Goal: Transaction & Acquisition: Purchase product/service

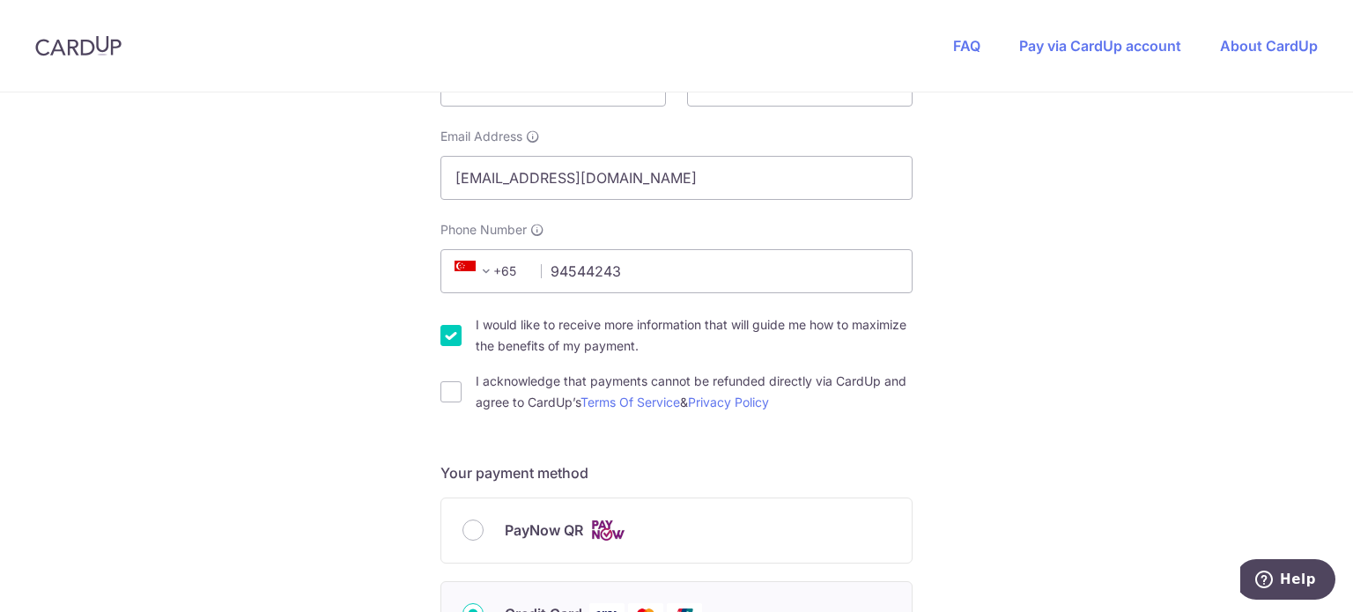
scroll to position [433, 0]
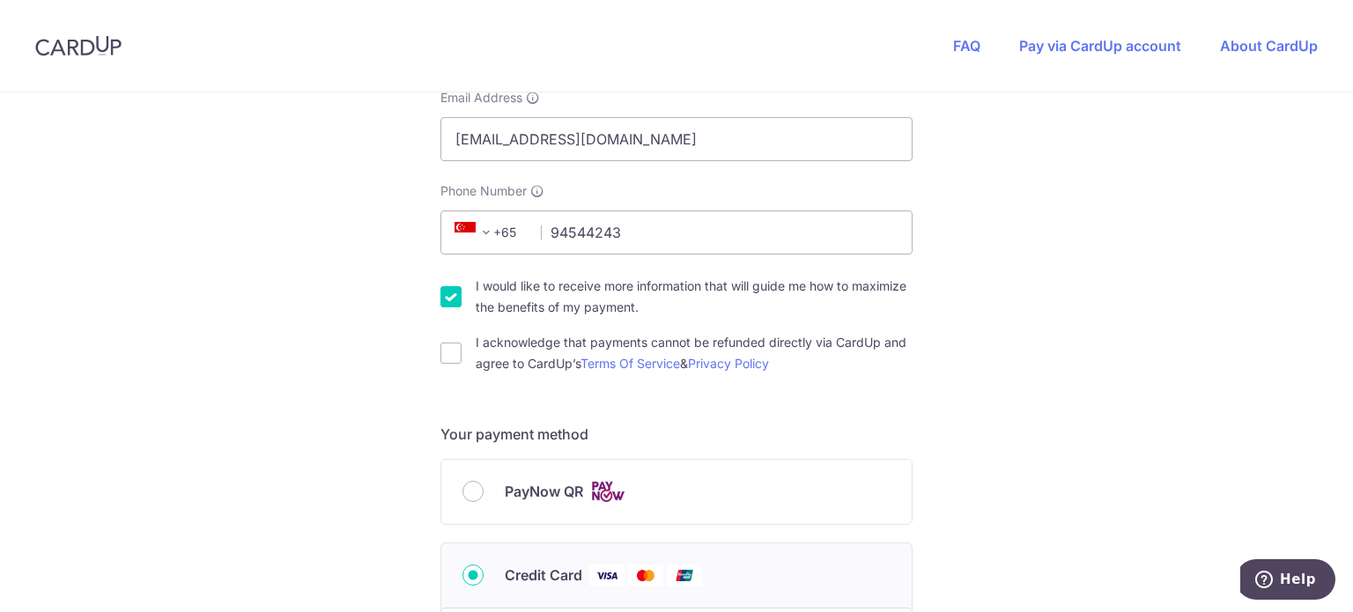
click at [450, 305] on input "I would like to receive more information that will guide me how to maximize the…" at bounding box center [450, 296] width 21 height 21
checkbox input "false"
click at [447, 358] on input "I acknowledge that payments cannot be refunded directly via CardUp and agree to…" at bounding box center [450, 353] width 21 height 21
checkbox input "true"
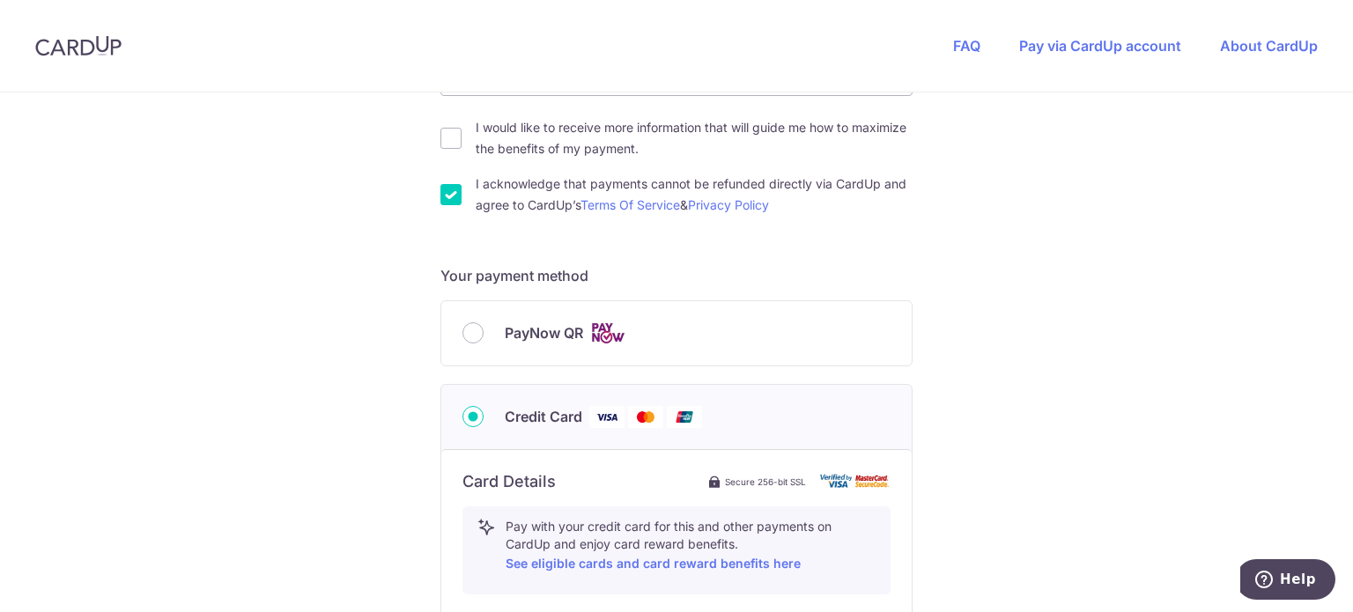
scroll to position [595, 0]
click at [468, 333] on input "PayNow QR" at bounding box center [472, 329] width 21 height 21
radio input "true"
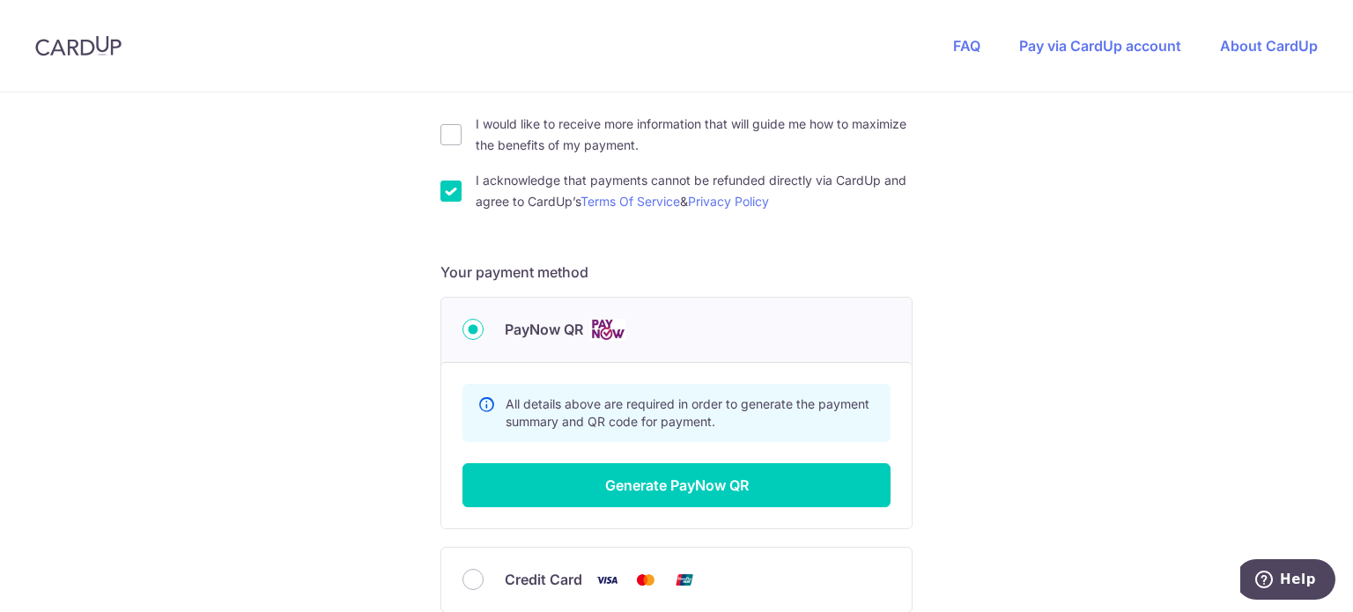
scroll to position [764, 0]
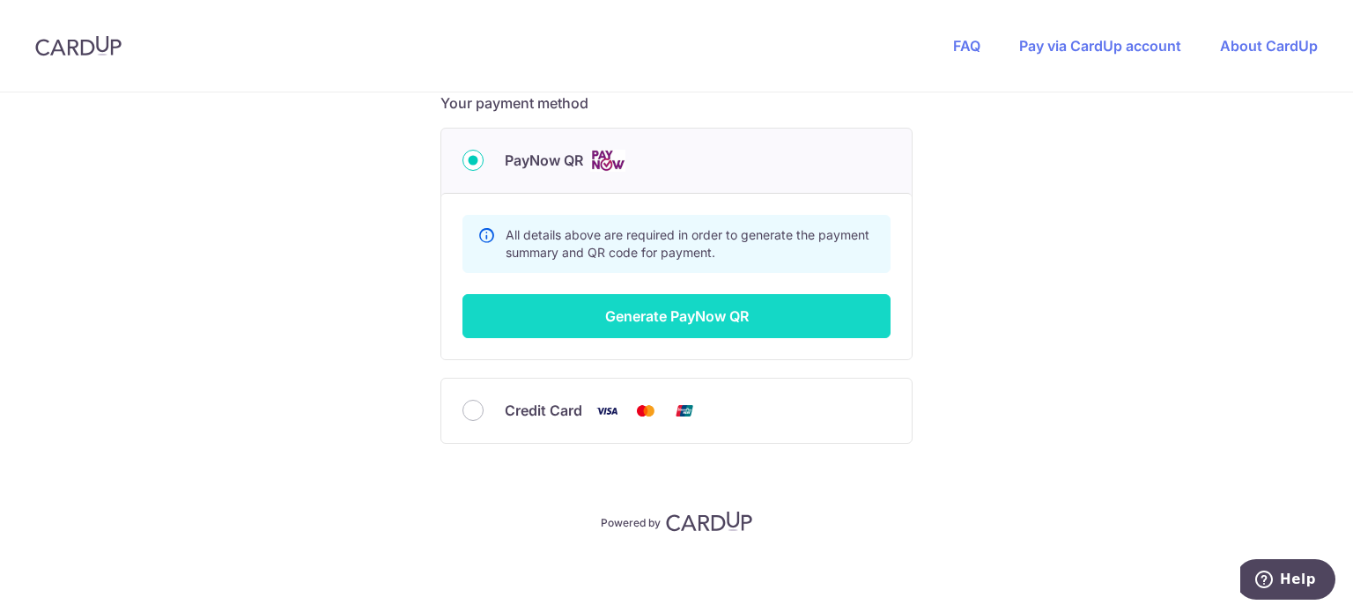
click at [655, 301] on button "Generate PayNow QR" at bounding box center [676, 316] width 428 height 44
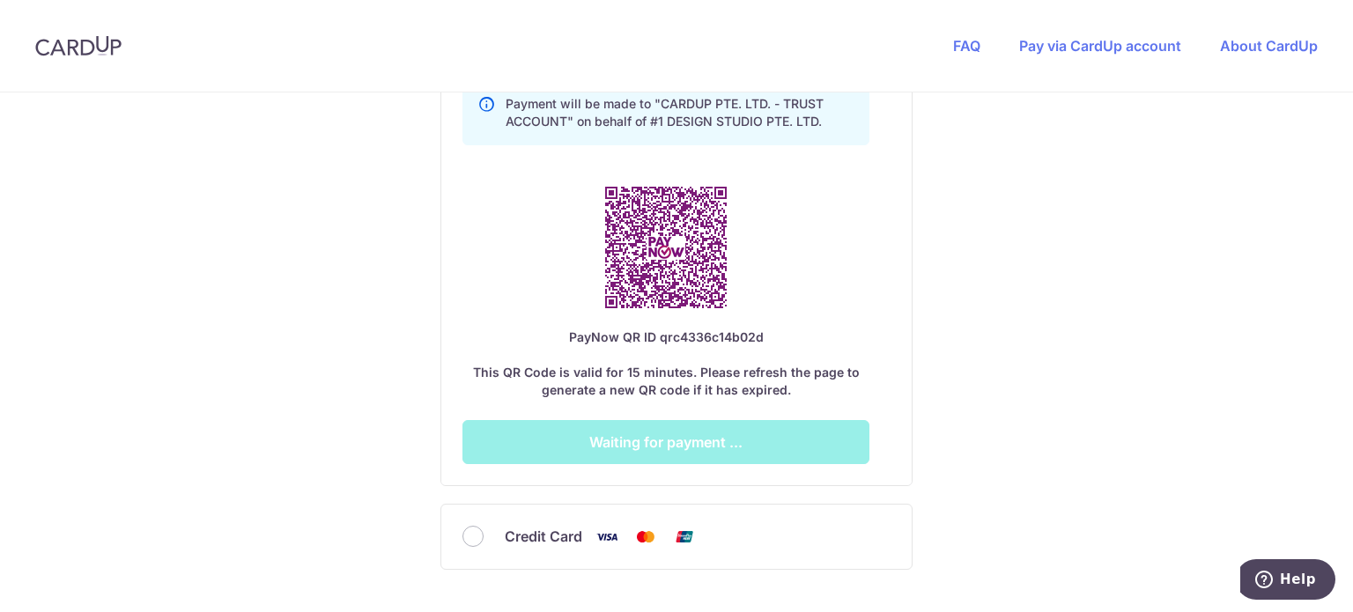
scroll to position [1006, 0]
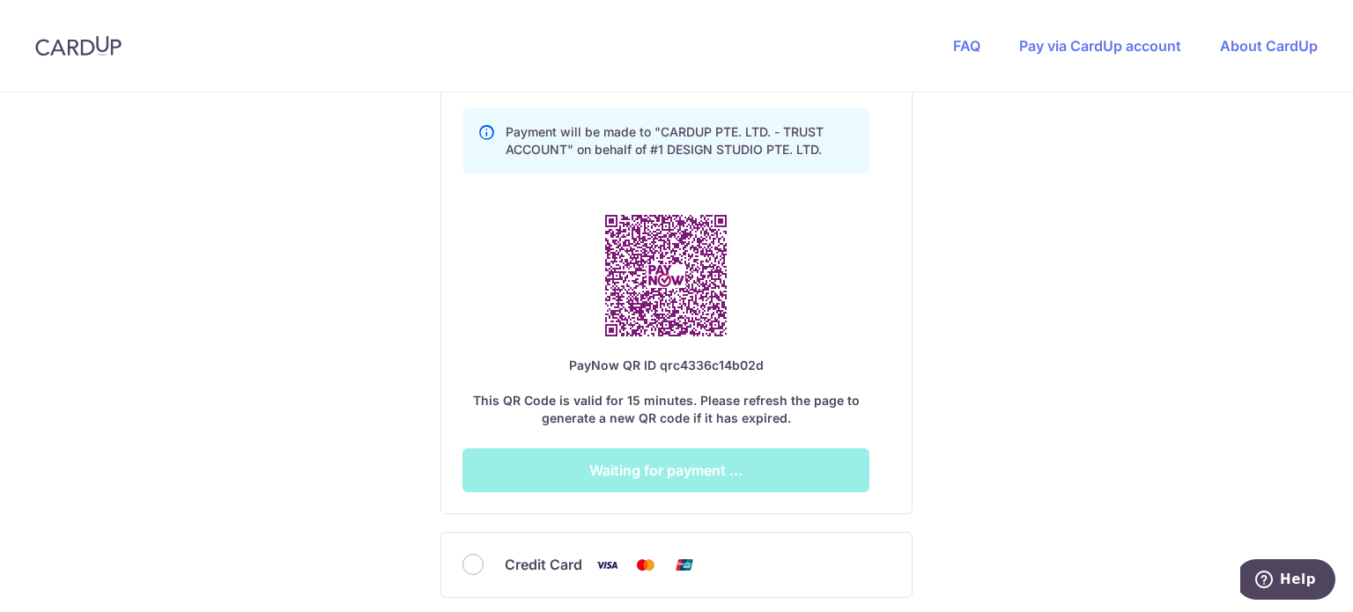
click at [577, 151] on p "Payment will be made to "CARDUP PTE. LTD. - TRUST ACCOUNT" on behalf of #1 DESI…" at bounding box center [679, 140] width 349 height 35
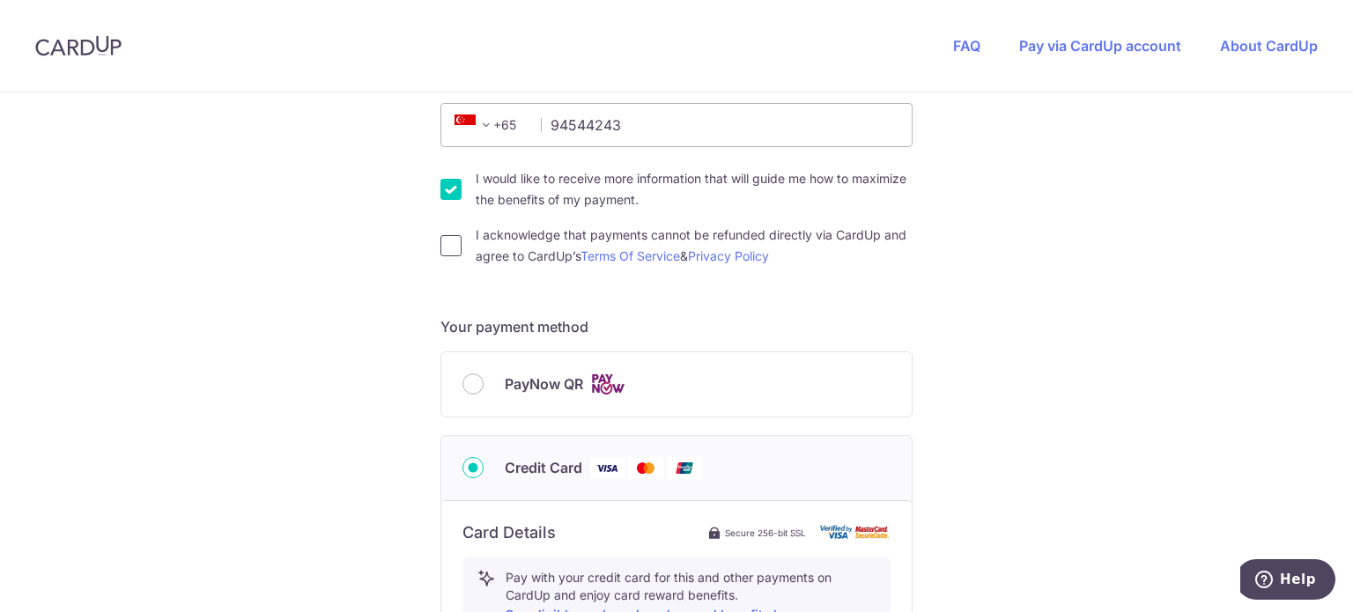
type input "94544243"
click at [440, 253] on input "I acknowledge that payments cannot be refunded directly via CardUp and agree to…" at bounding box center [450, 245] width 21 height 21
checkbox input "true"
click at [462, 380] on input "PayNow QR" at bounding box center [472, 383] width 21 height 21
radio input "true"
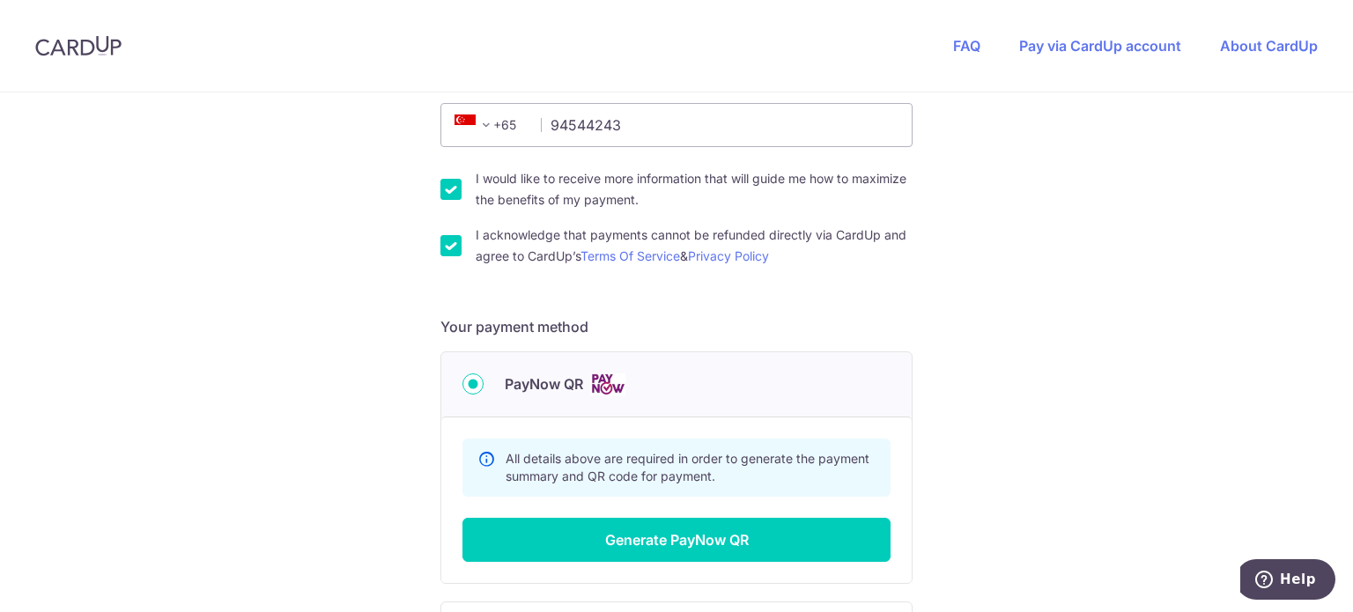
scroll to position [764, 0]
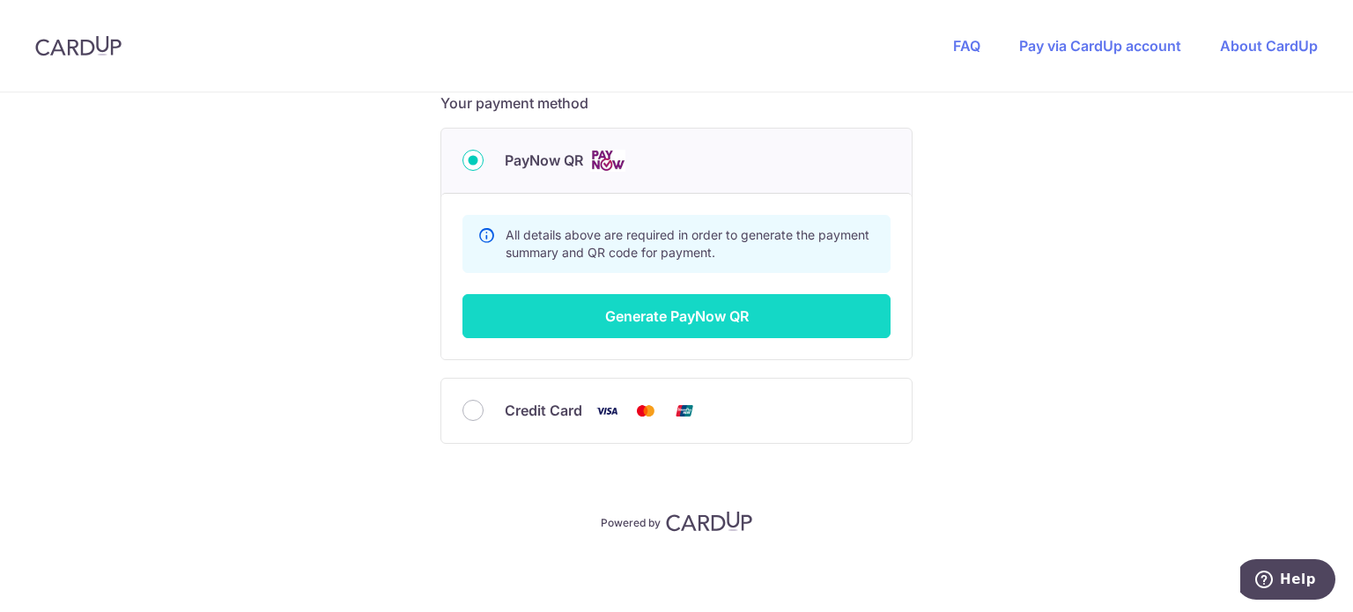
click at [671, 317] on button "Generate PayNow QR" at bounding box center [676, 316] width 428 height 44
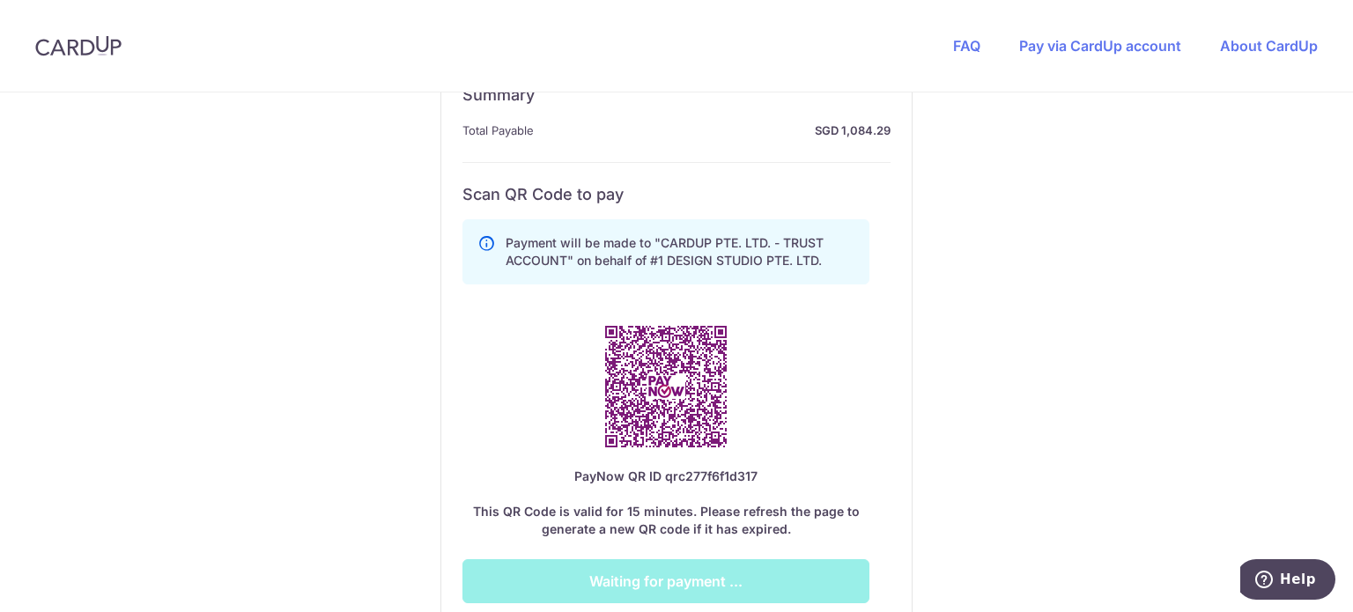
scroll to position [895, 0]
